Goal: Task Accomplishment & Management: Manage account settings

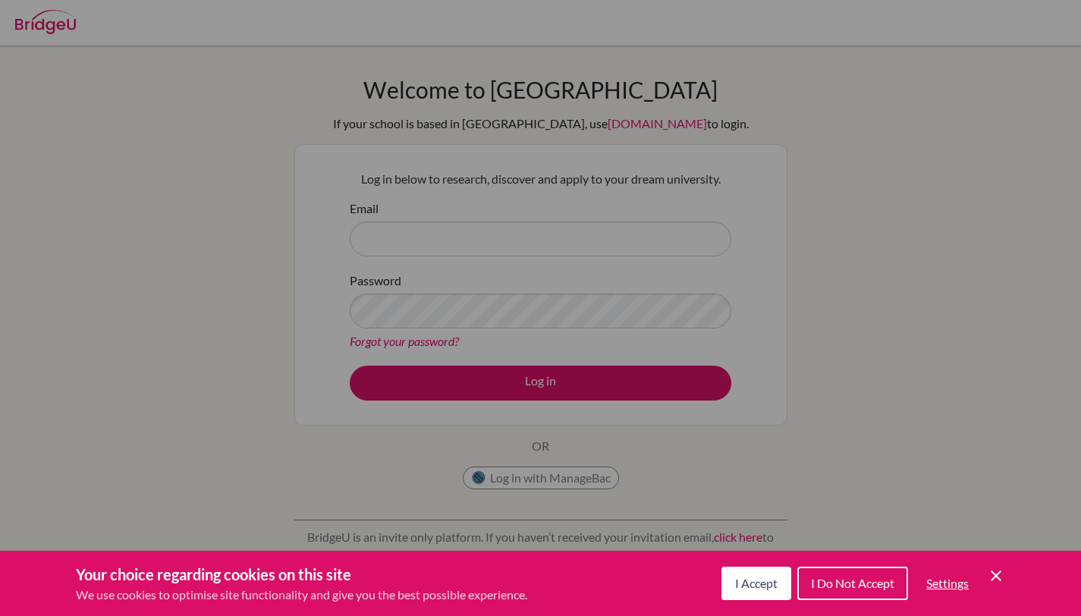
click at [997, 573] on icon "Save and close" at bounding box center [995, 575] width 11 height 11
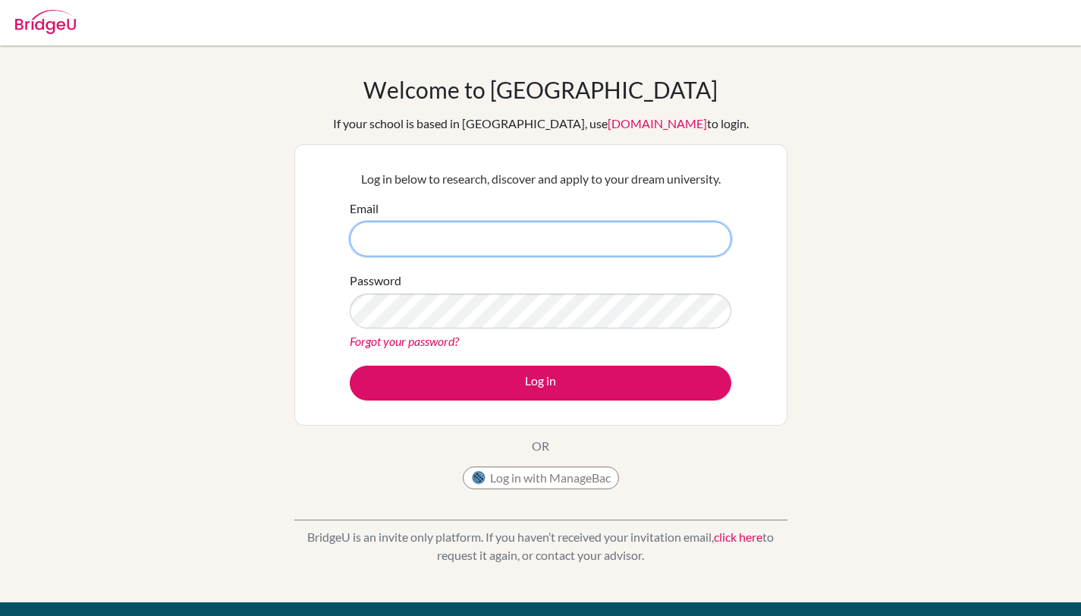
click at [419, 228] on input "Email" at bounding box center [540, 238] width 381 height 35
type input "[PERSON_NAME][EMAIL_ADDRESS][DOMAIN_NAME]"
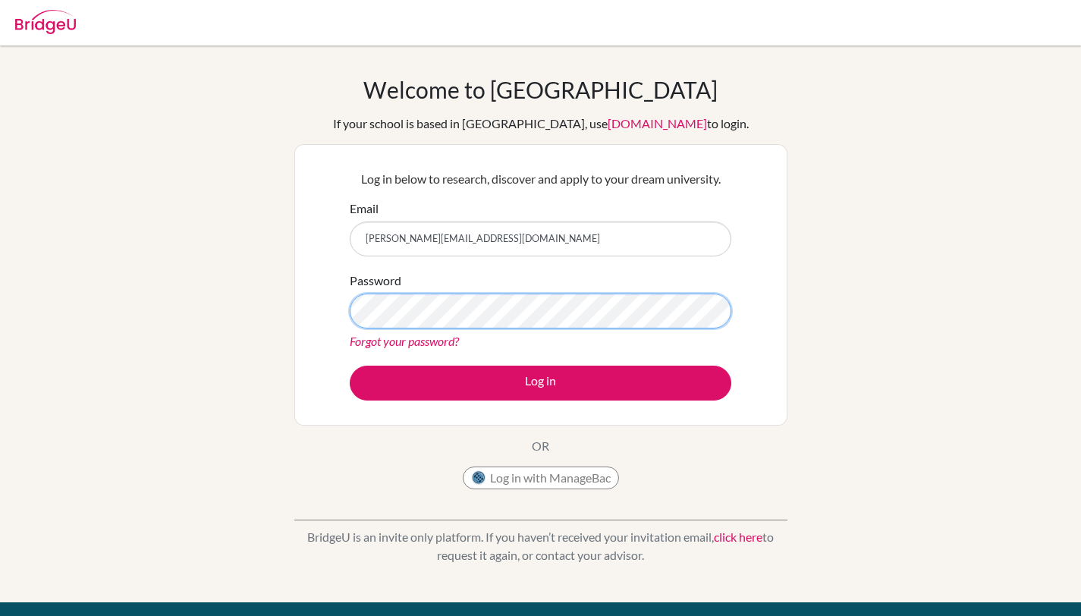
click at [350, 366] on button "Log in" at bounding box center [540, 383] width 381 height 35
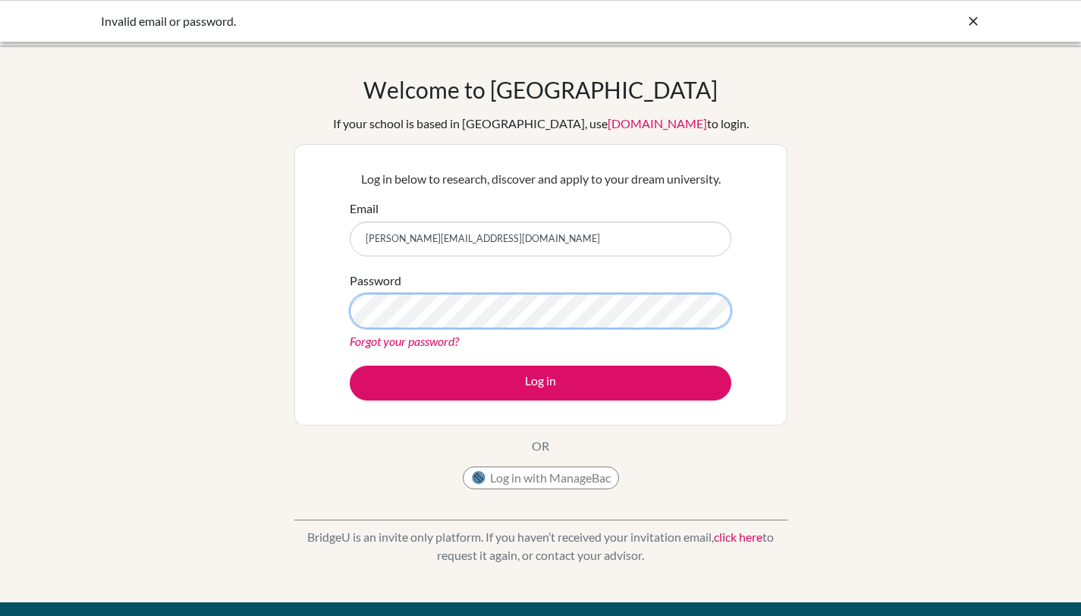
click at [350, 366] on button "Log in" at bounding box center [540, 383] width 381 height 35
